Goal: Information Seeking & Learning: Learn about a topic

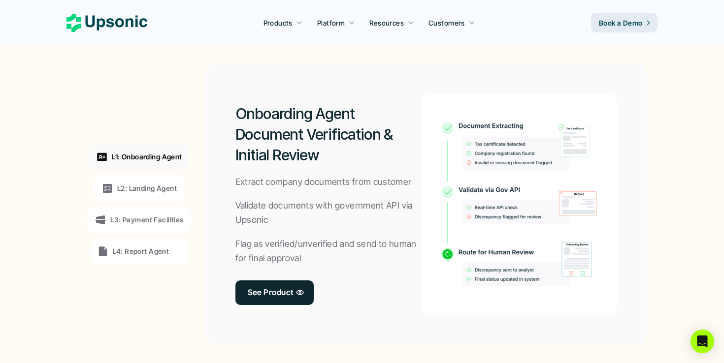
scroll to position [745, 0]
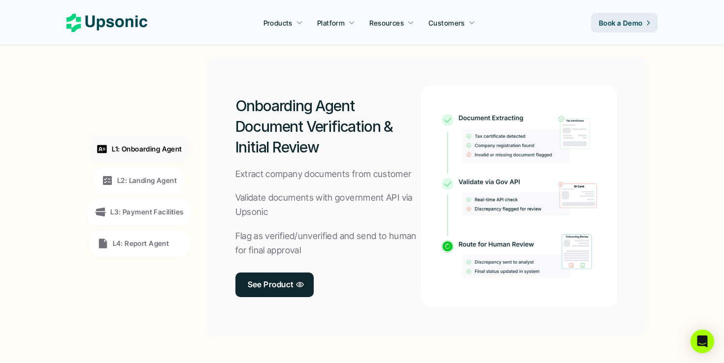
click at [164, 183] on p "L2: Landing Agent" at bounding box center [147, 180] width 60 height 10
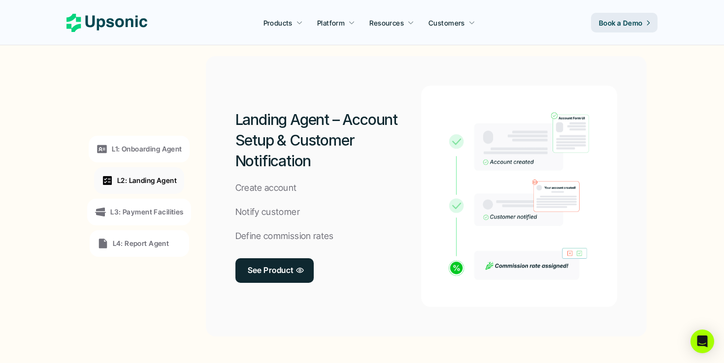
click at [163, 203] on div "L3: Payment Facilities" at bounding box center [138, 212] width 103 height 27
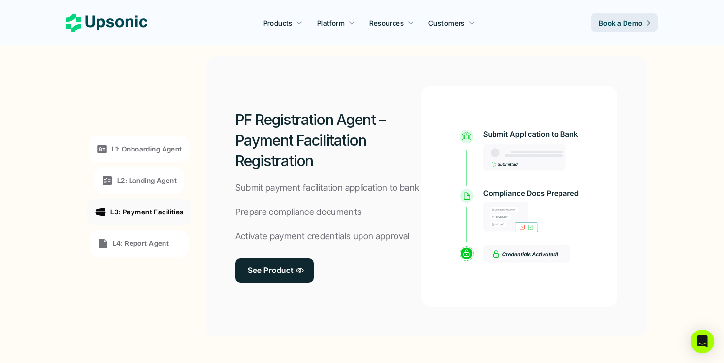
click at [153, 237] on div "L4: Report Agent" at bounding box center [139, 243] width 99 height 27
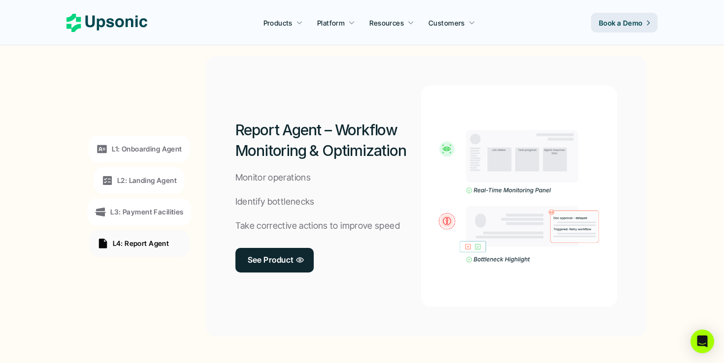
click at [163, 154] on p "L1: Onboarding Agent" at bounding box center [147, 149] width 70 height 10
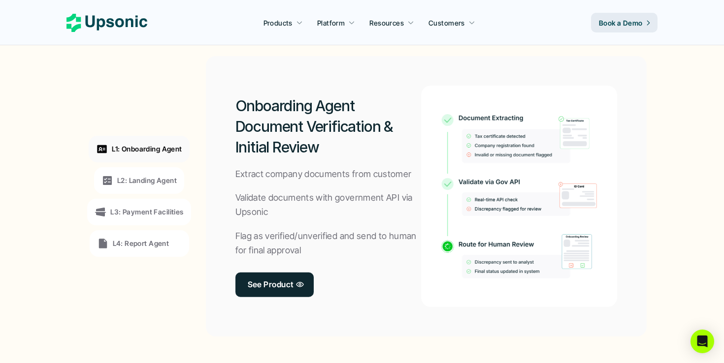
click at [159, 169] on div "L2: Landing Agent" at bounding box center [139, 180] width 90 height 27
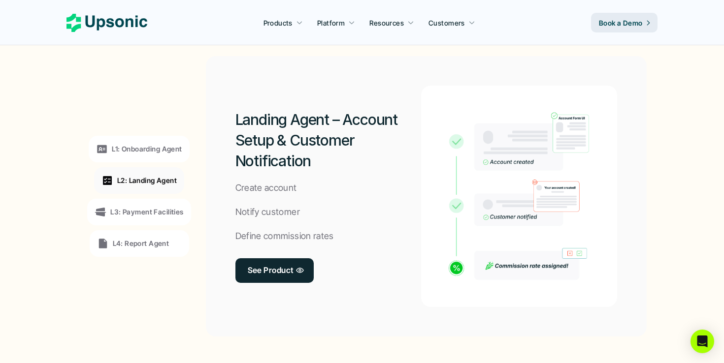
click at [151, 199] on div "L3: Payment Facilities" at bounding box center [138, 212] width 103 height 27
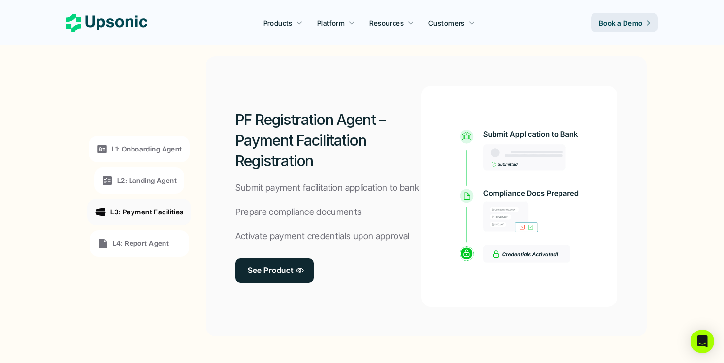
click at [142, 234] on div "L4: Report Agent" at bounding box center [139, 243] width 99 height 27
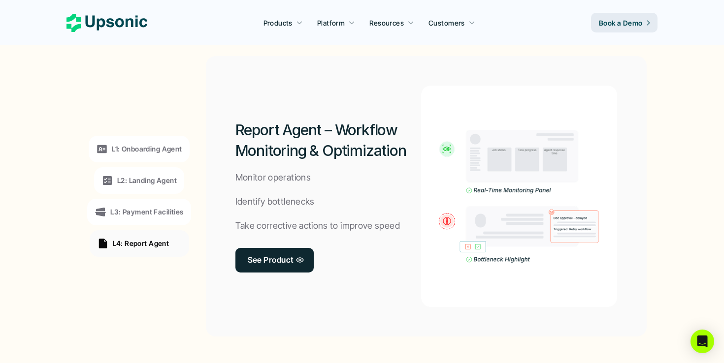
click at [160, 149] on p "L1: Onboarding Agent" at bounding box center [147, 149] width 70 height 10
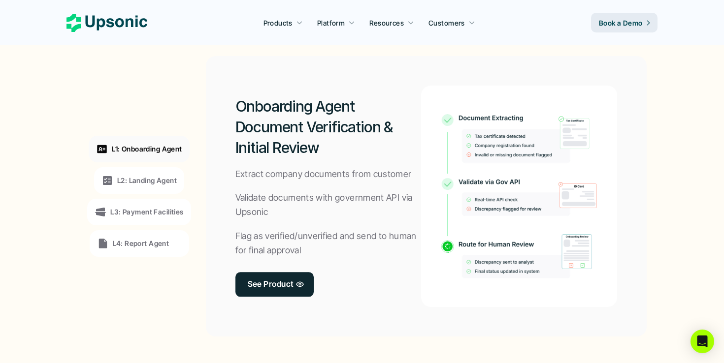
click at [155, 176] on p "L2: Landing Agent" at bounding box center [147, 180] width 60 height 10
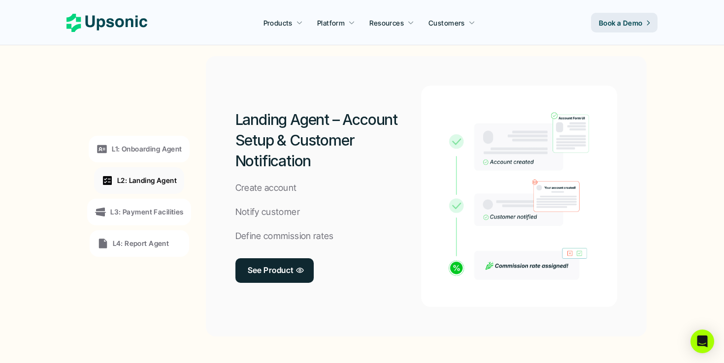
click at [158, 150] on p "L1: Onboarding Agent" at bounding box center [147, 149] width 70 height 10
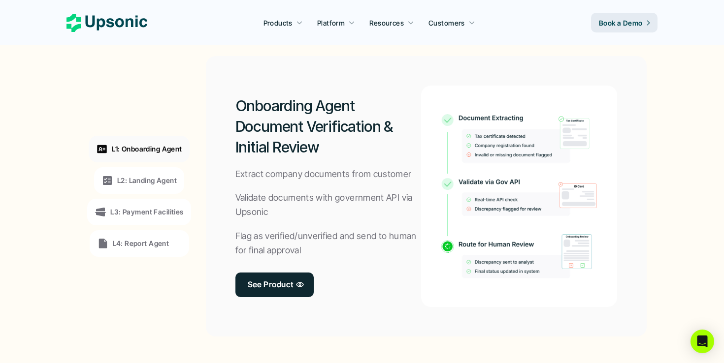
click at [155, 172] on div "L2: Landing Agent" at bounding box center [139, 180] width 90 height 27
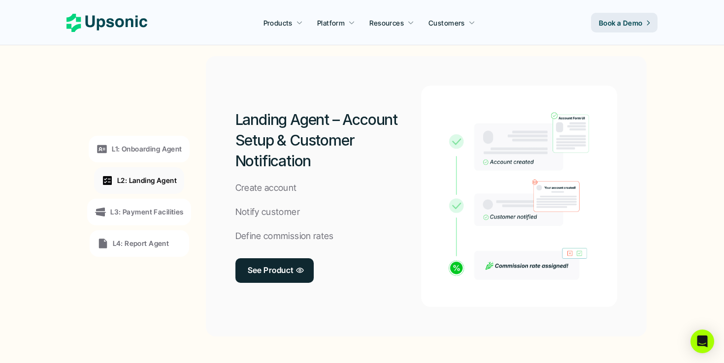
click at [152, 189] on div "L2: Landing Agent" at bounding box center [139, 180] width 90 height 27
click at [150, 215] on p "L3: Payment Facilities" at bounding box center [146, 212] width 73 height 10
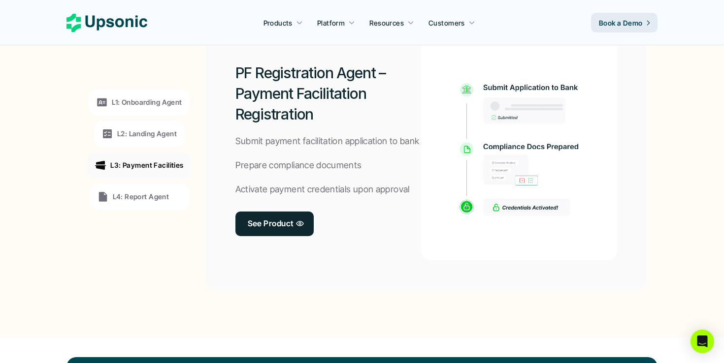
scroll to position [791, 0]
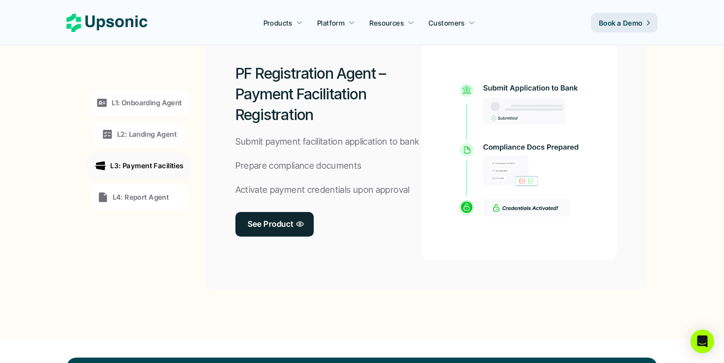
click at [132, 193] on p "L4: Report Agent" at bounding box center [141, 197] width 57 height 10
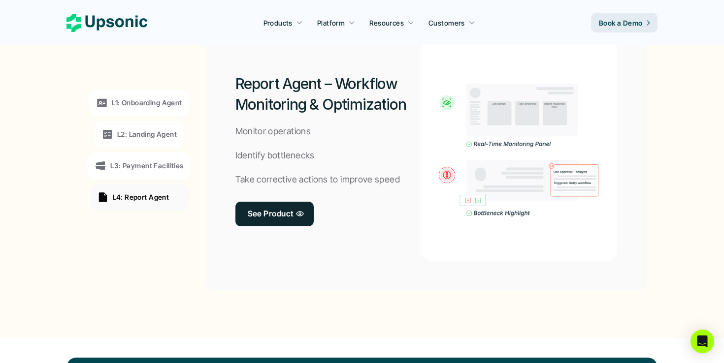
click at [115, 100] on p "L1: Onboarding Agent" at bounding box center [147, 103] width 70 height 10
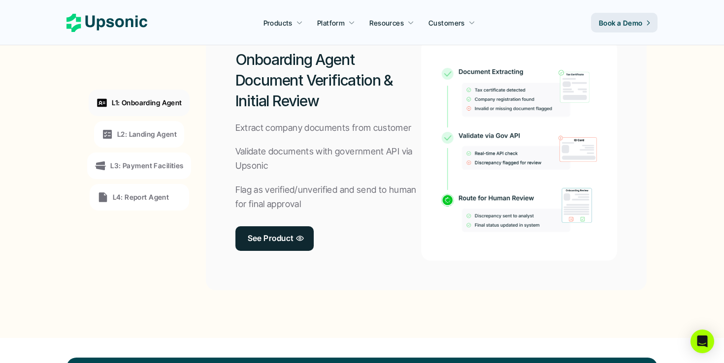
click at [140, 137] on p "L2: Landing Agent" at bounding box center [147, 134] width 60 height 10
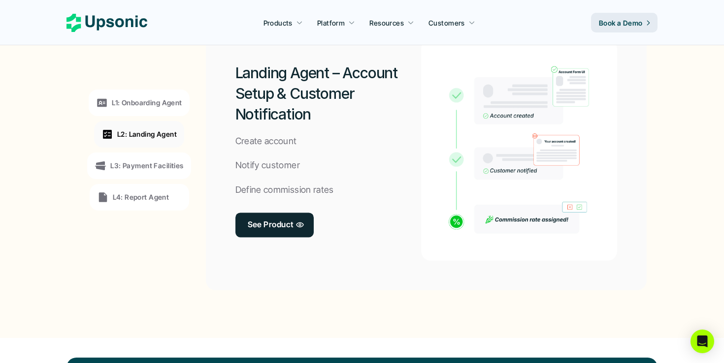
click at [140, 158] on div "L3: Payment Facilities" at bounding box center [138, 166] width 103 height 27
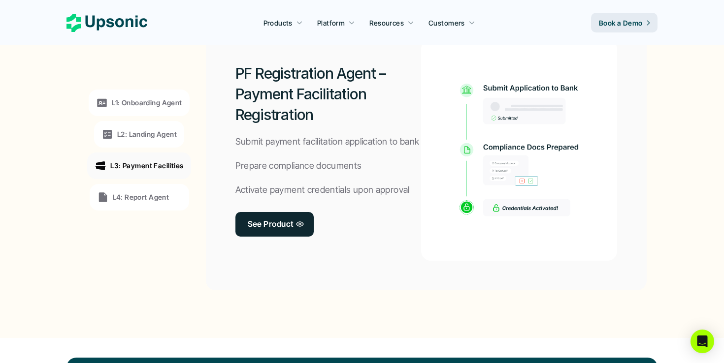
click at [138, 198] on p "L4: Report Agent" at bounding box center [141, 197] width 57 height 10
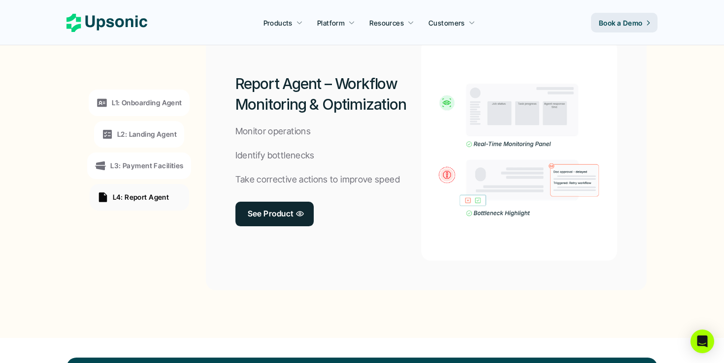
click at [161, 102] on p "L1: Onboarding Agent" at bounding box center [147, 103] width 70 height 10
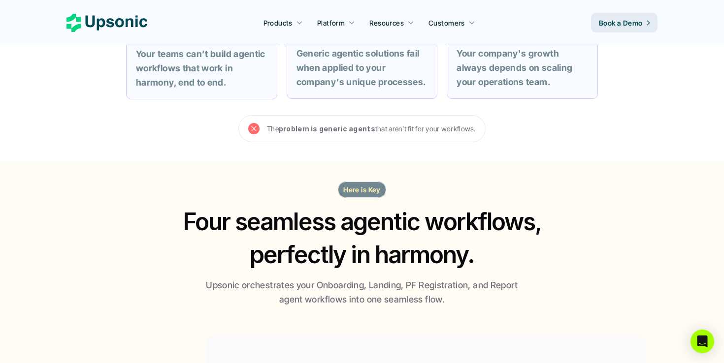
scroll to position [0, 0]
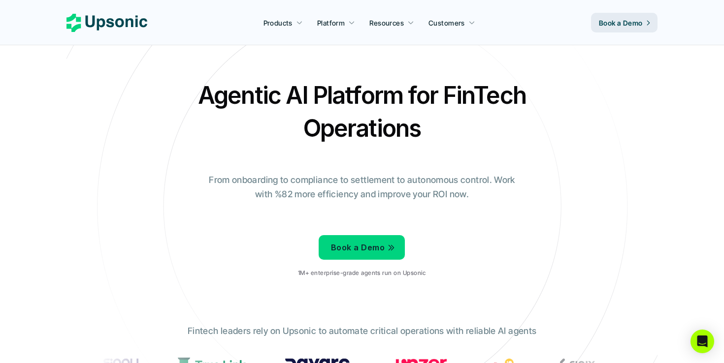
click at [415, 230] on div "Book a Demo 1M+ enterprise-grade agents run on Upsonic" at bounding box center [362, 257] width 128 height 55
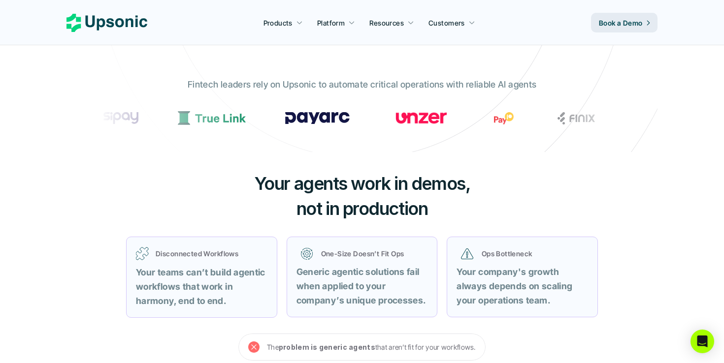
scroll to position [66, 0]
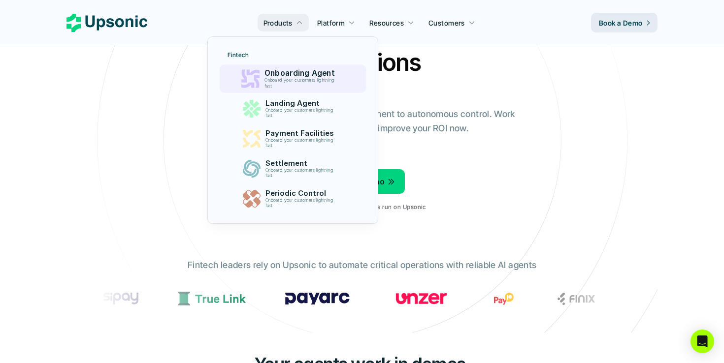
click at [282, 69] on p "Onboarding Agent" at bounding box center [301, 73] width 75 height 9
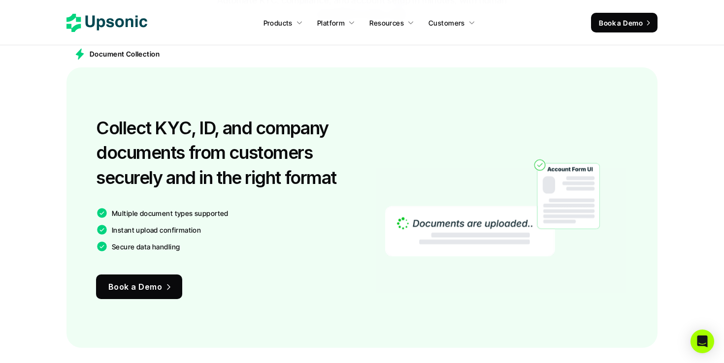
scroll to position [585, 0]
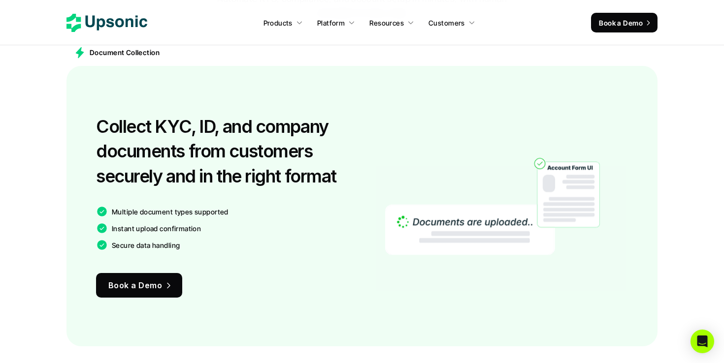
drag, startPoint x: 76, startPoint y: 107, endPoint x: 220, endPoint y: 243, distance: 197.6
click at [220, 243] on div "Collect KYC, ID, and company documents from customers securely and in the right…" at bounding box center [361, 206] width 591 height 281
click at [418, 218] on img at bounding box center [492, 206] width 215 height 211
click at [518, 219] on img at bounding box center [492, 206] width 215 height 211
click at [468, 296] on img at bounding box center [492, 206] width 215 height 211
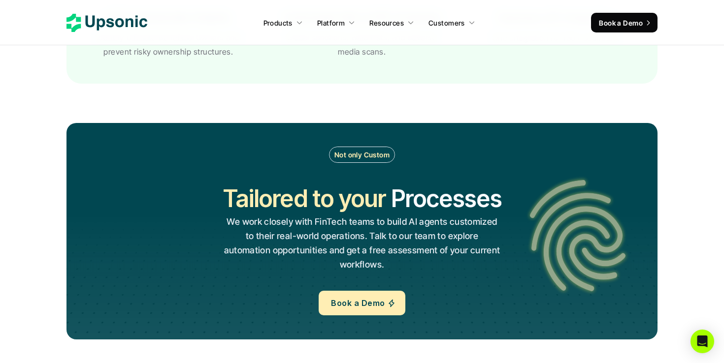
scroll to position [1946, 0]
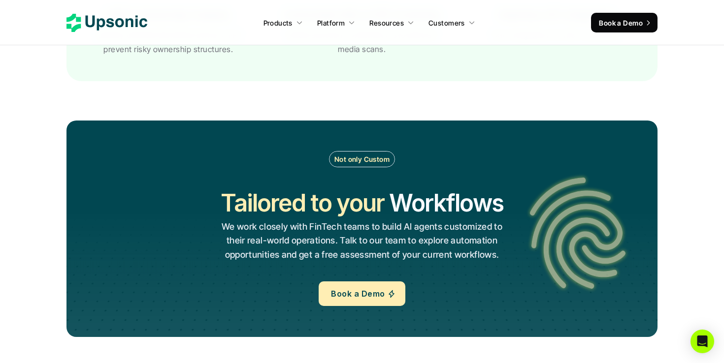
click at [100, 19] on use at bounding box center [106, 23] width 81 height 18
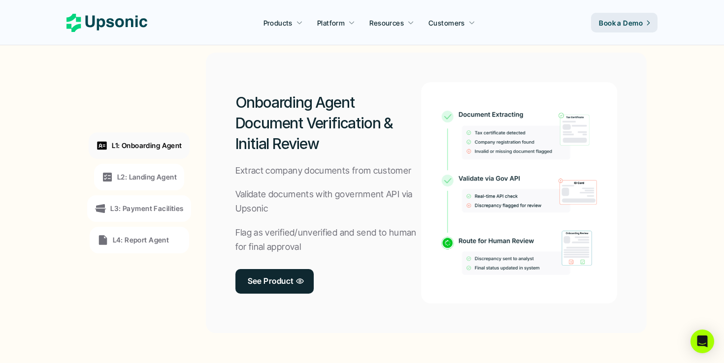
scroll to position [766, 0]
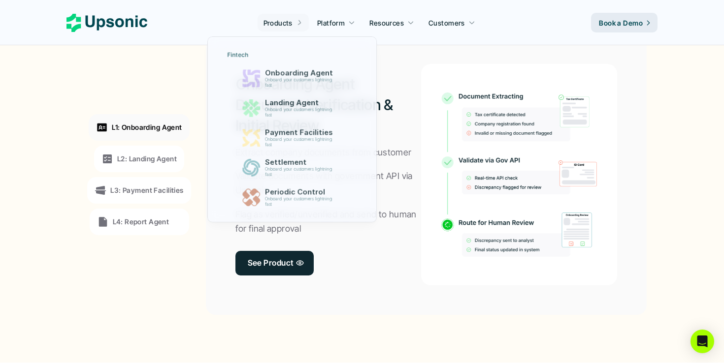
click at [278, 29] on div at bounding box center [292, 119] width 171 height 210
click at [291, 85] on p "Onboard your customers lightning fast" at bounding box center [301, 83] width 74 height 11
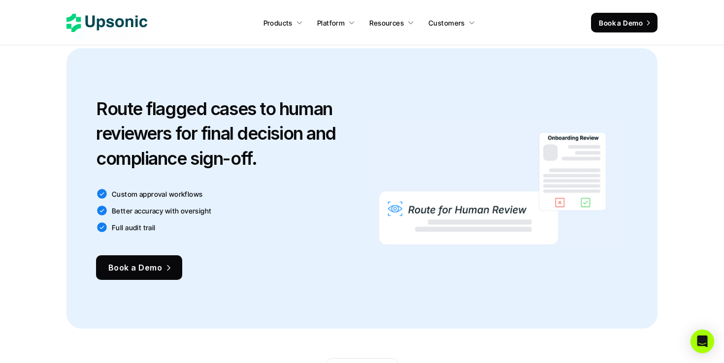
scroll to position [1294, 0]
